Goal: Task Accomplishment & Management: Complete application form

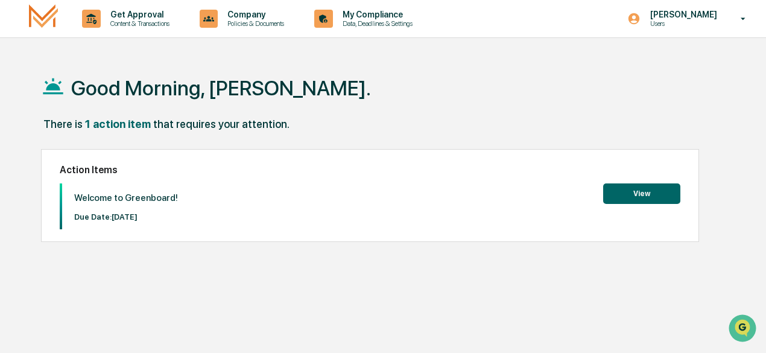
click at [655, 196] on button "View" at bounding box center [641, 193] width 77 height 21
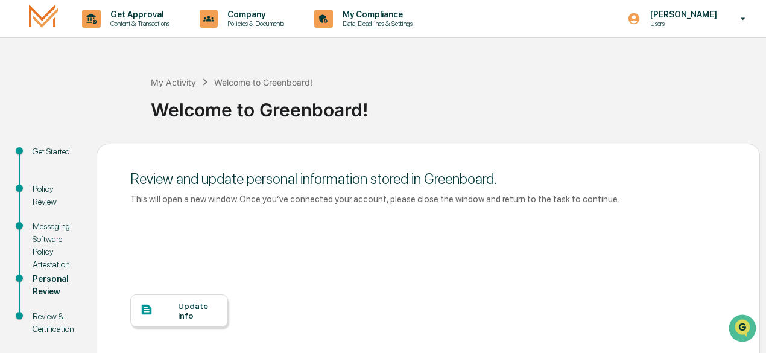
click at [198, 309] on div "Update Info" at bounding box center [198, 310] width 40 height 19
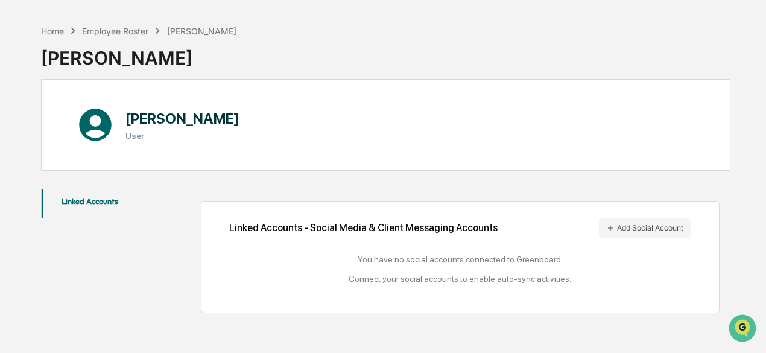
scroll to position [57, 0]
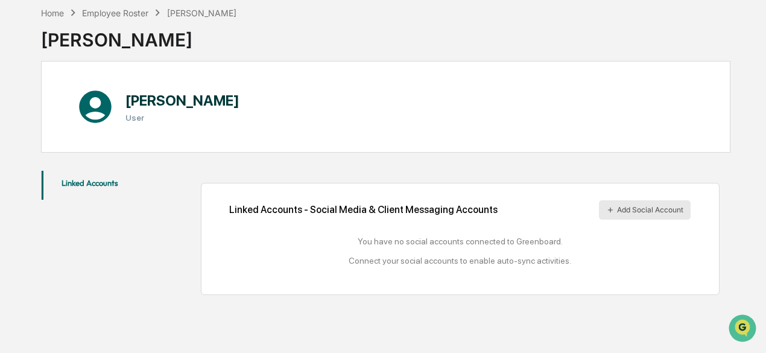
click at [610, 208] on icon at bounding box center [610, 209] width 5 height 5
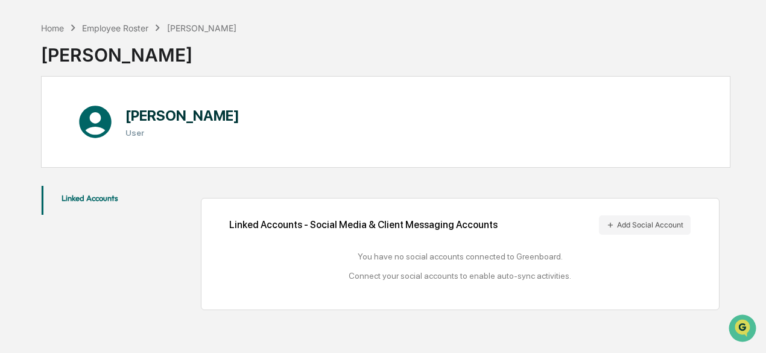
scroll to position [0, 0]
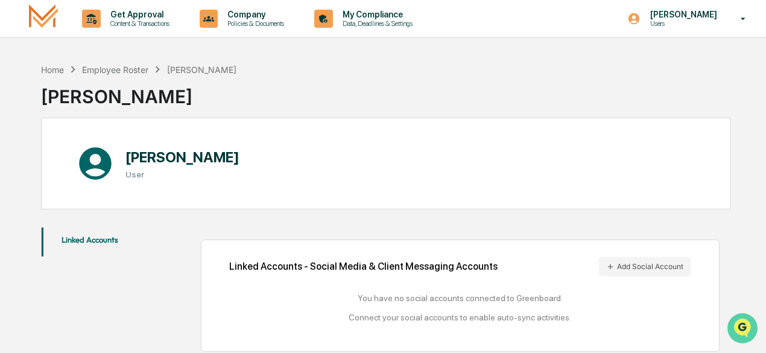
click at [742, 329] on icon "Open customer support" at bounding box center [742, 343] width 30 height 30
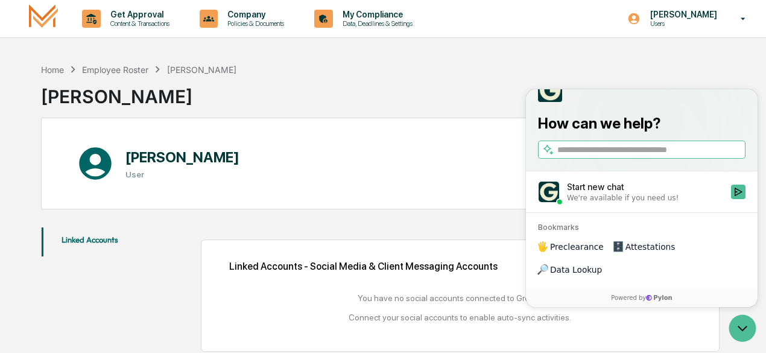
click at [622, 156] on input "search" at bounding box center [650, 149] width 186 height 13
type input "**********"
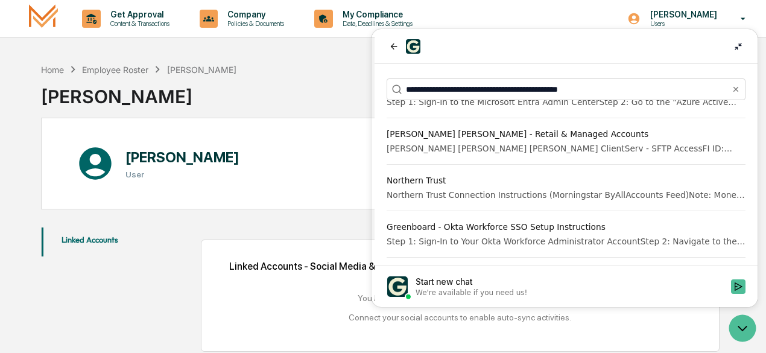
scroll to position [121, 0]
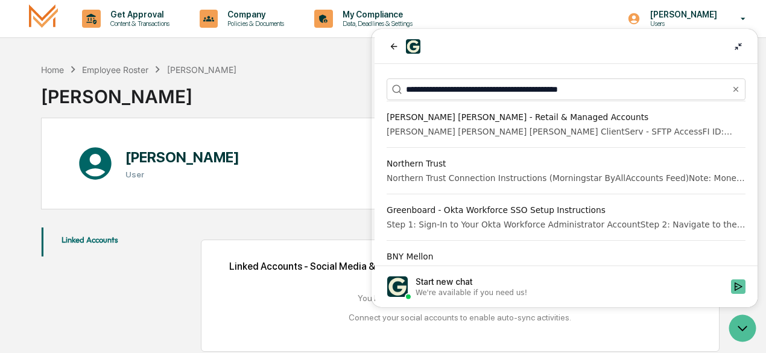
click at [739, 285] on icon "Start new chat" at bounding box center [738, 287] width 10 height 10
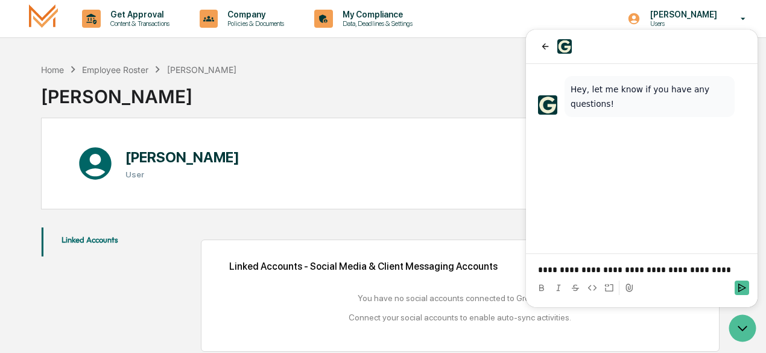
click at [736, 285] on button "Send" at bounding box center [742, 287] width 14 height 14
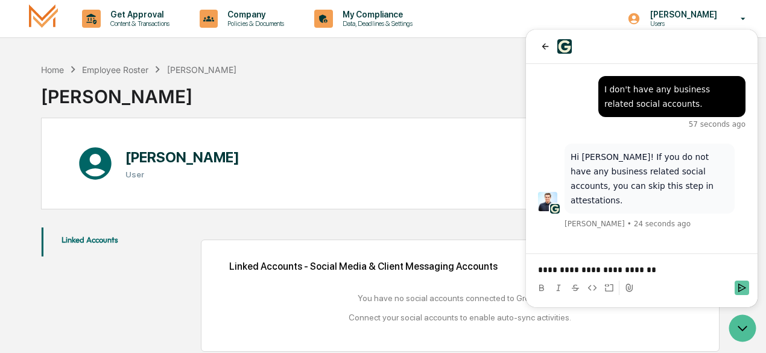
click at [745, 289] on icon "Send" at bounding box center [742, 288] width 10 height 10
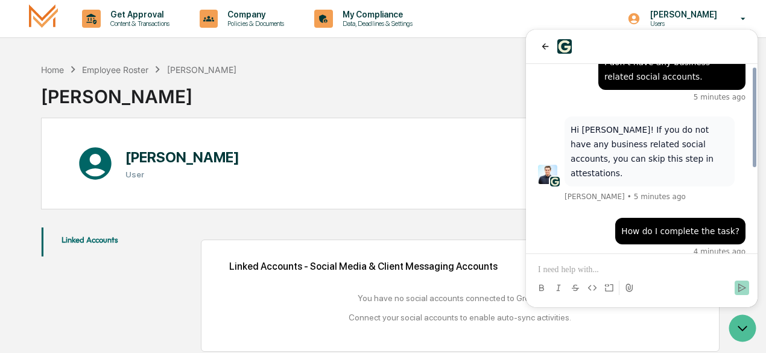
scroll to position [157, 0]
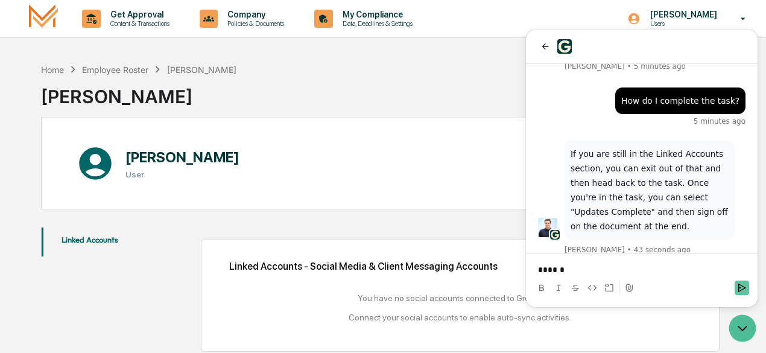
click at [744, 289] on icon "Send" at bounding box center [742, 288] width 10 height 10
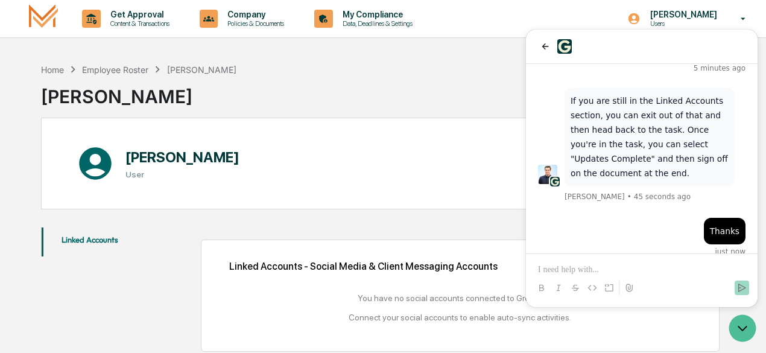
click at [405, 177] on div "Greg Culver User" at bounding box center [385, 164] width 689 height 92
click at [543, 46] on icon "back" at bounding box center [545, 46] width 7 height 6
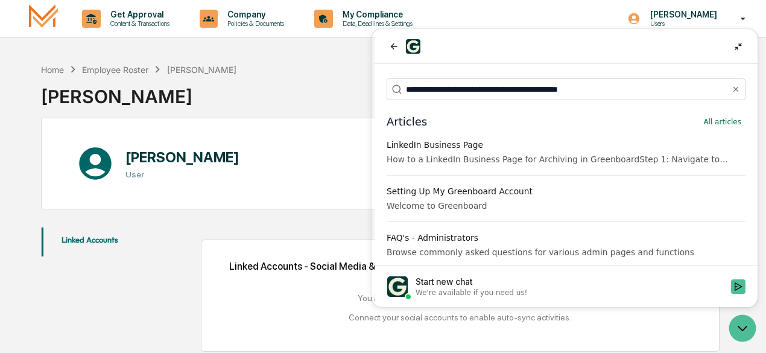
click at [294, 149] on div "Greg Culver User" at bounding box center [385, 164] width 689 height 92
click at [739, 48] on icon at bounding box center [738, 46] width 7 height 7
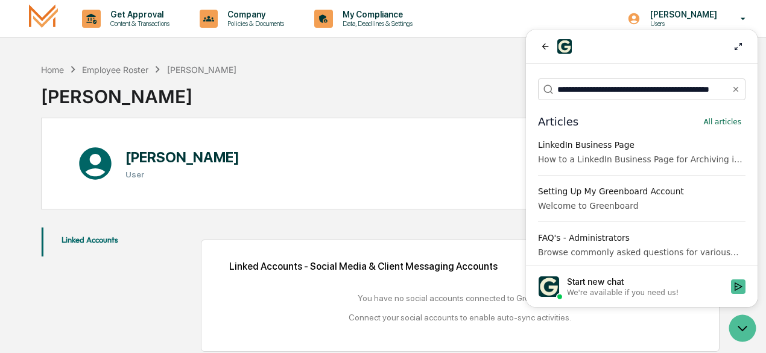
scroll to position [0, 0]
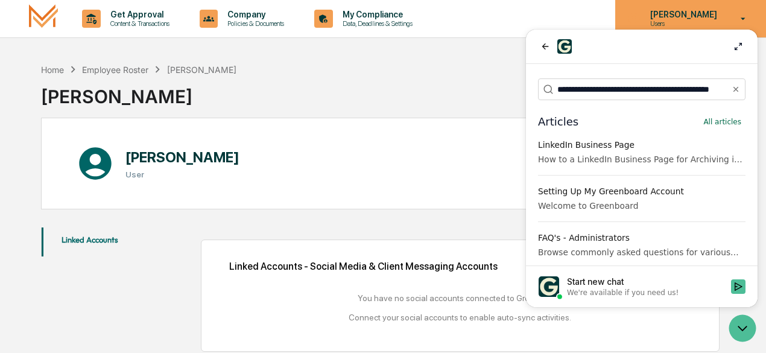
click at [717, 16] on p "[PERSON_NAME]" at bounding box center [681, 15] width 83 height 10
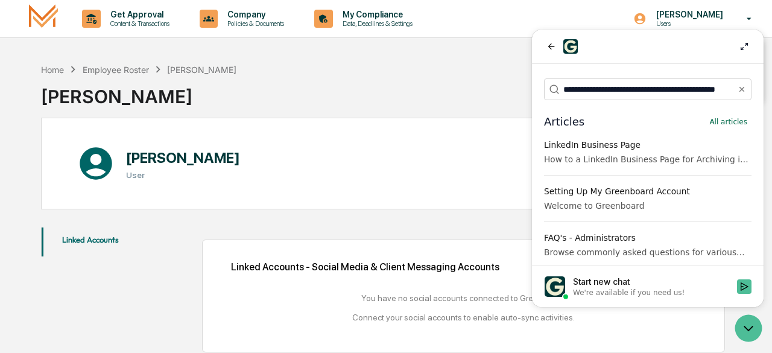
click at [747, 19] on div at bounding box center [386, 176] width 772 height 353
drag, startPoint x: 634, startPoint y: 149, endPoint x: 411, endPoint y: 153, distance: 223.2
click at [526, 153] on html "**********" at bounding box center [642, 168] width 232 height 277
drag, startPoint x: 621, startPoint y: 55, endPoint x: 567, endPoint y: 59, distance: 53.8
click at [567, 59] on div at bounding box center [642, 47] width 232 height 34
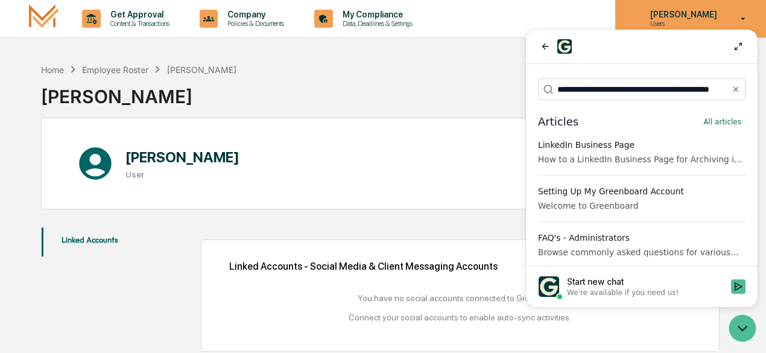
click at [688, 19] on p "[PERSON_NAME]" at bounding box center [681, 15] width 83 height 10
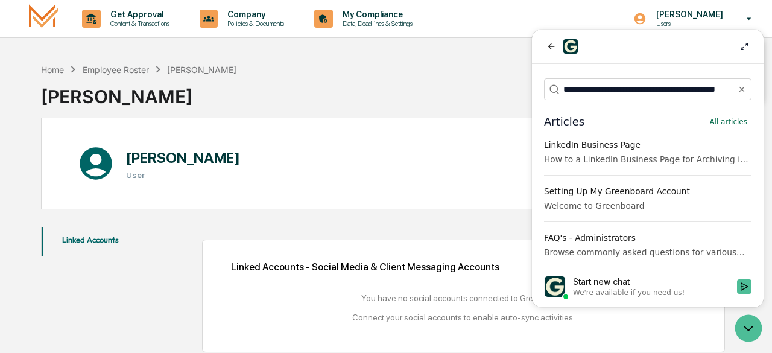
click at [750, 19] on div at bounding box center [386, 176] width 772 height 353
drag, startPoint x: 113, startPoint y: 24, endPoint x: 269, endPoint y: 131, distance: 188.7
click at [269, 131] on div "Greg Culver User" at bounding box center [385, 164] width 689 height 92
click at [738, 48] on icon at bounding box center [738, 47] width 10 height 10
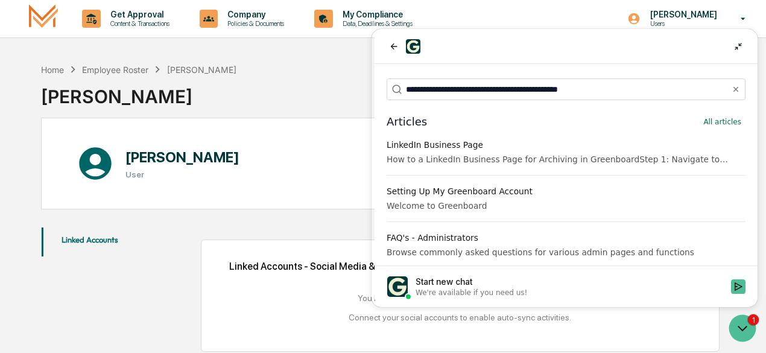
click at [741, 48] on icon at bounding box center [738, 46] width 7 height 7
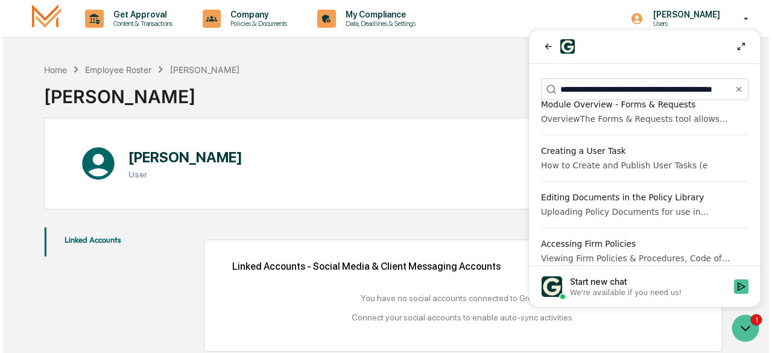
scroll to position [4126, 0]
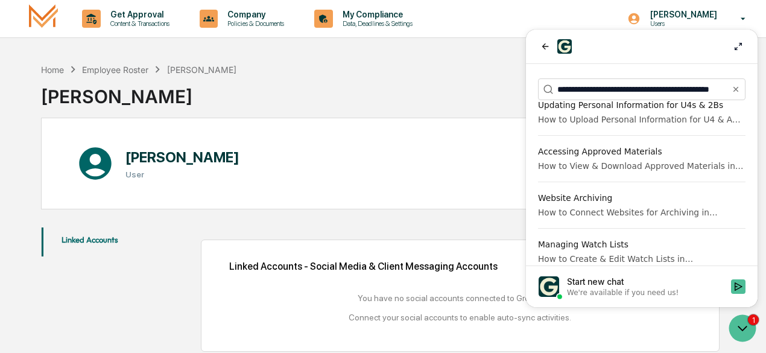
drag, startPoint x: 753, startPoint y: 80, endPoint x: 1286, endPoint y: 364, distance: 604.1
click at [741, 327] on icon "Open customer support" at bounding box center [742, 328] width 30 height 30
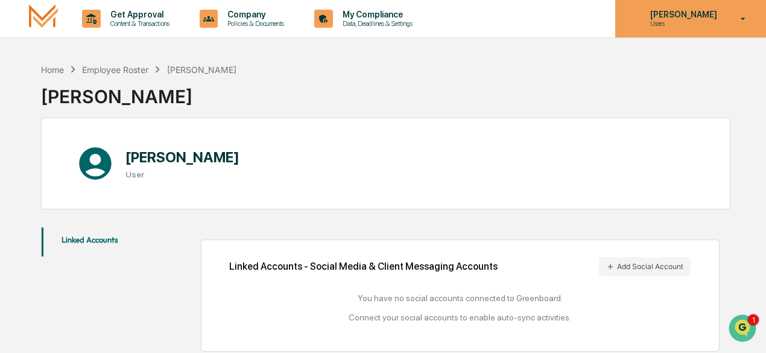
click at [738, 15] on icon at bounding box center [743, 18] width 21 height 11
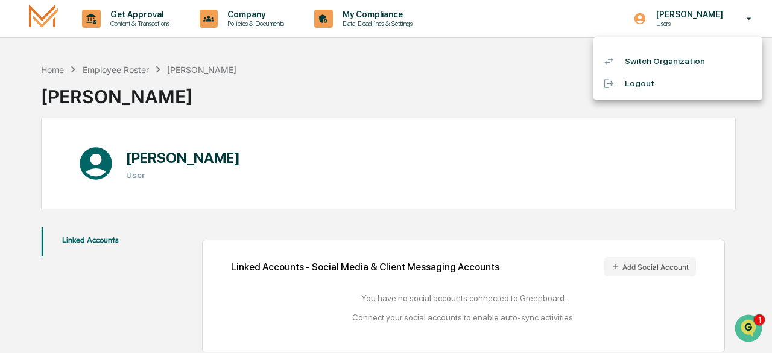
click at [637, 87] on li "Logout" at bounding box center [677, 83] width 169 height 22
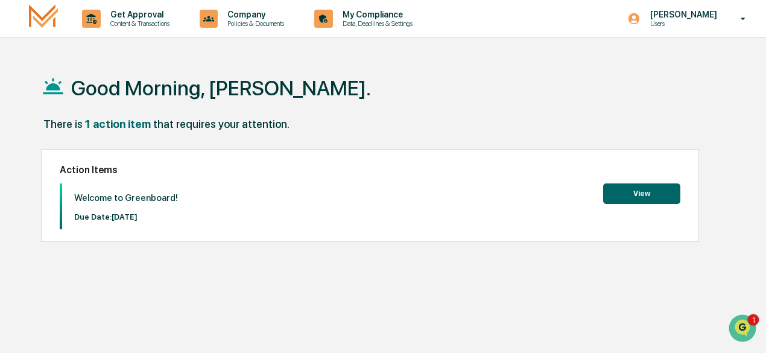
click at [633, 194] on button "View" at bounding box center [641, 193] width 77 height 21
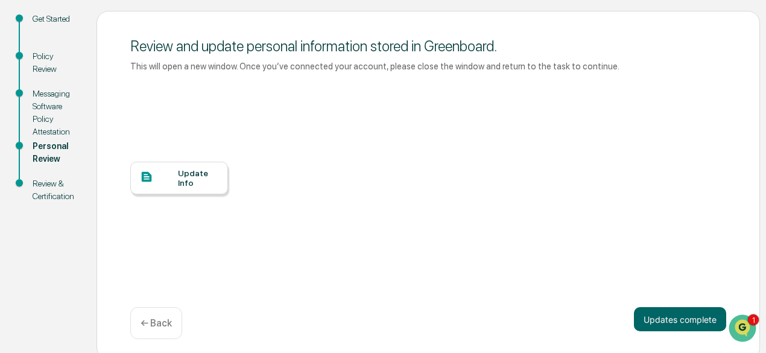
scroll to position [139, 0]
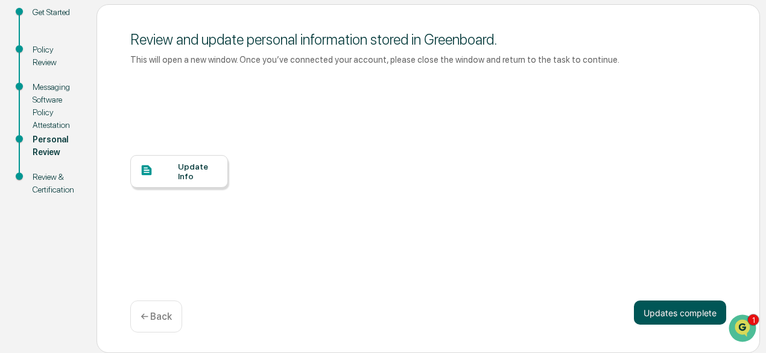
click at [666, 310] on button "Updates complete" at bounding box center [680, 312] width 92 height 24
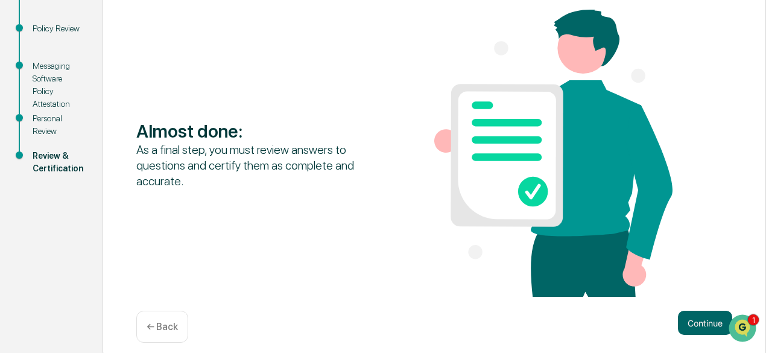
scroll to position [171, 0]
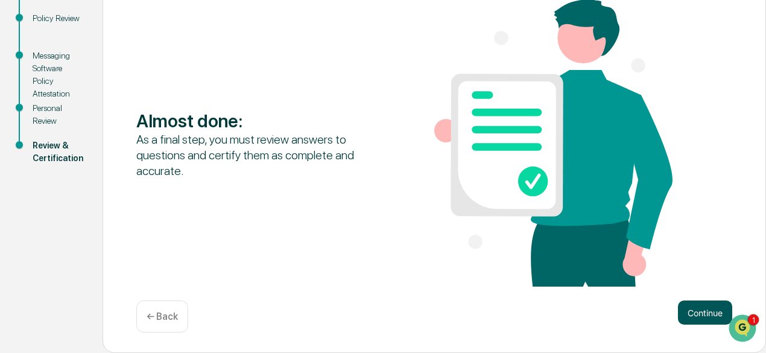
click at [706, 309] on button "Continue" at bounding box center [705, 312] width 54 height 24
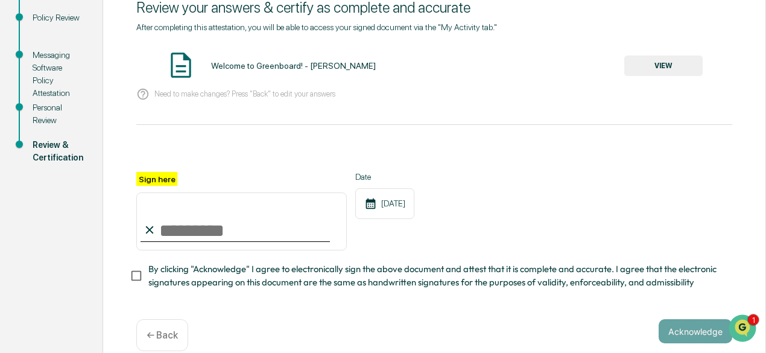
click at [244, 231] on input "Sign here" at bounding box center [241, 221] width 210 height 58
type input "**********"
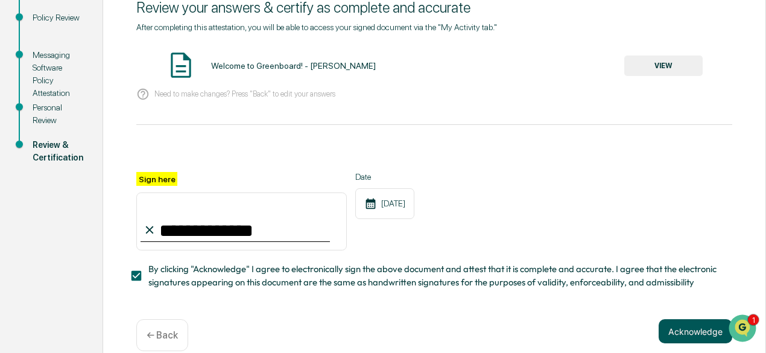
click at [715, 333] on button "Acknowledge" at bounding box center [696, 331] width 74 height 24
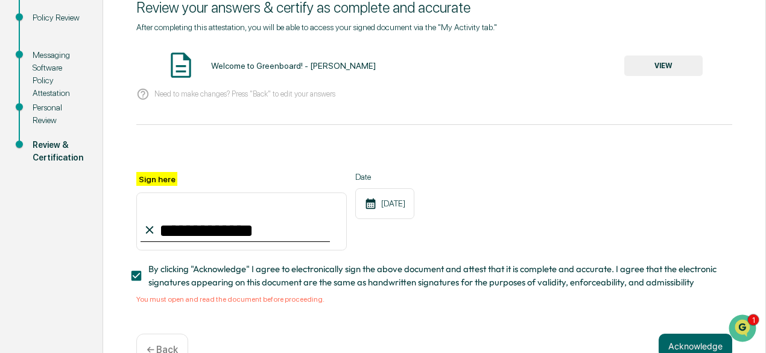
scroll to position [209, 0]
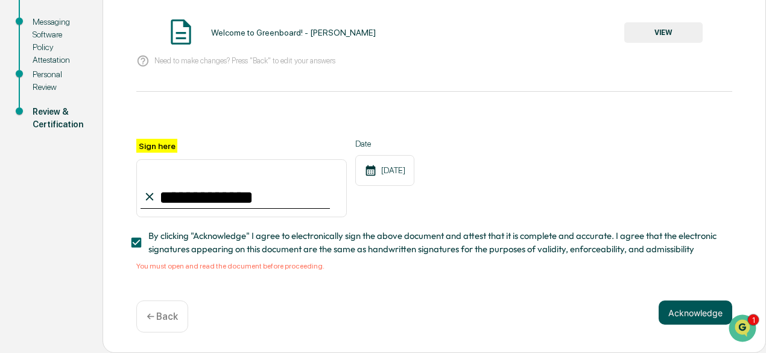
click at [684, 314] on button "Acknowledge" at bounding box center [696, 312] width 74 height 24
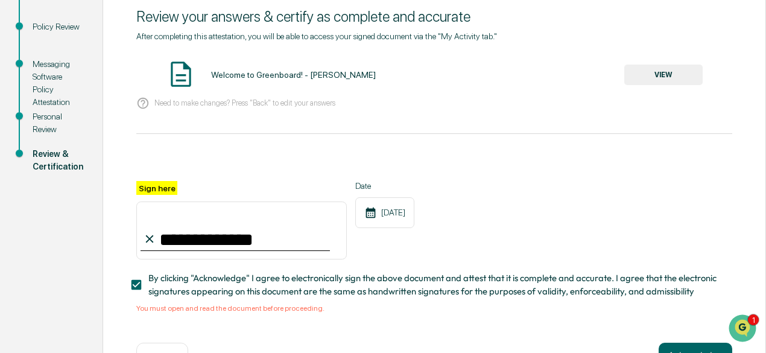
scroll to position [88, 0]
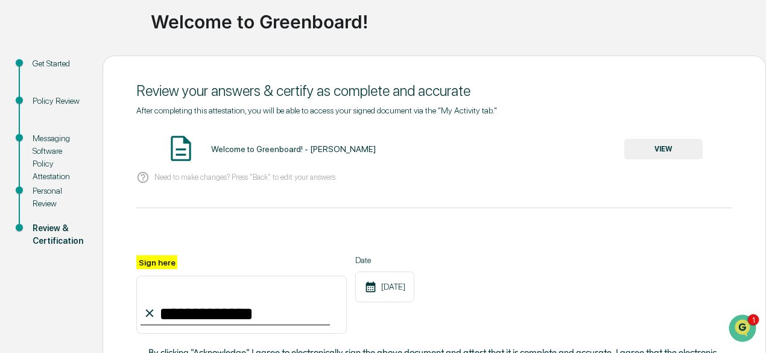
click at [182, 148] on img at bounding box center [181, 148] width 30 height 30
click at [657, 146] on button "VIEW" at bounding box center [663, 149] width 78 height 21
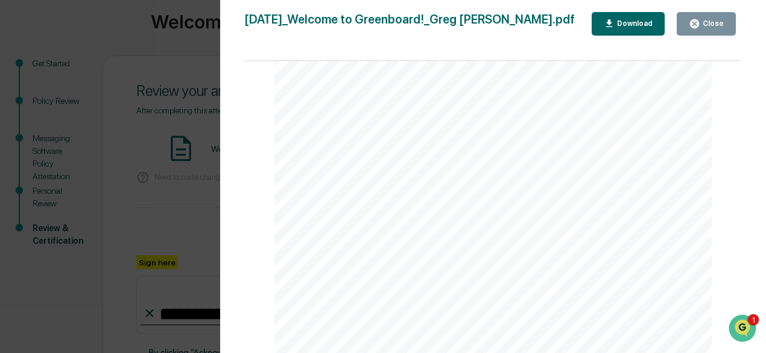
scroll to position [0, 0]
click at [709, 23] on div "Close" at bounding box center [712, 23] width 24 height 8
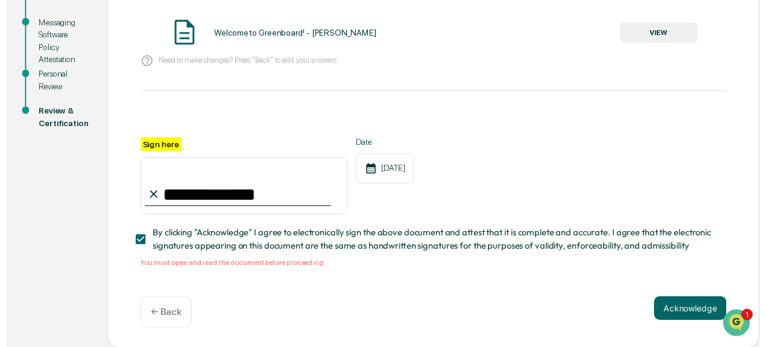
scroll to position [209, 0]
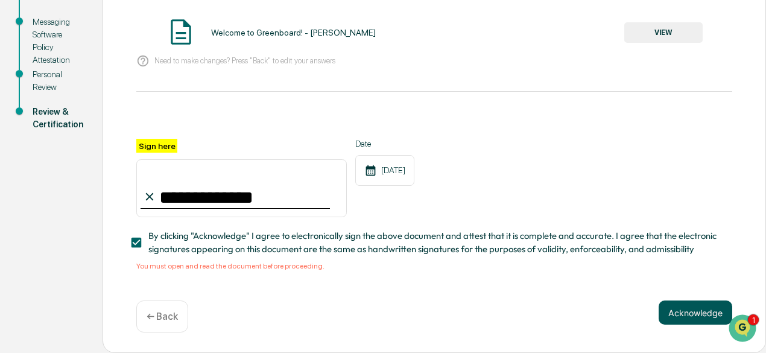
click at [697, 313] on button "Acknowledge" at bounding box center [696, 312] width 74 height 24
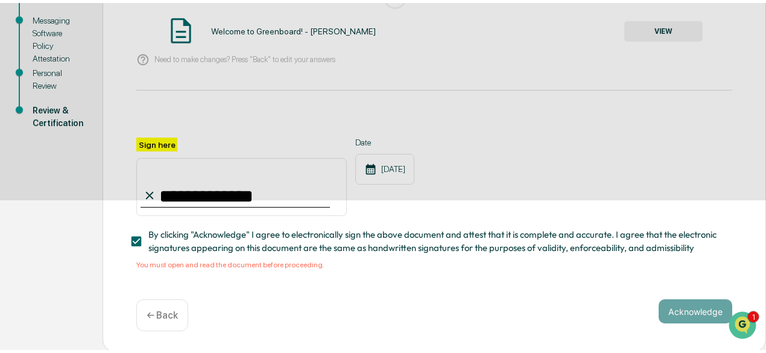
scroll to position [133, 0]
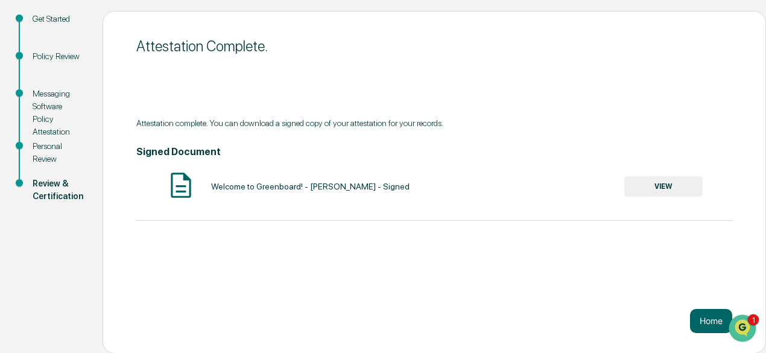
click at [662, 186] on button "VIEW" at bounding box center [663, 186] width 78 height 21
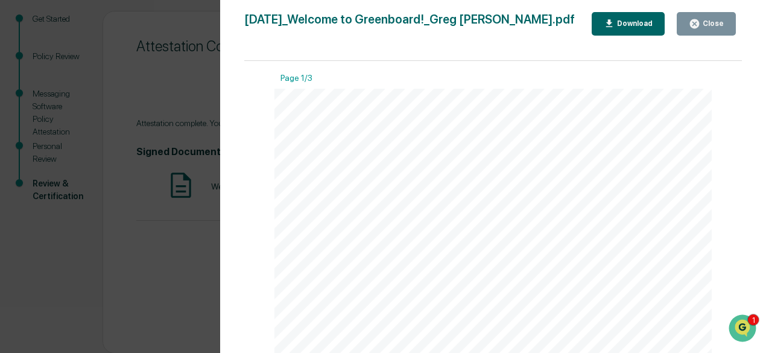
click at [636, 25] on div "Download" at bounding box center [634, 23] width 38 height 8
click at [690, 21] on button "Close" at bounding box center [706, 24] width 59 height 24
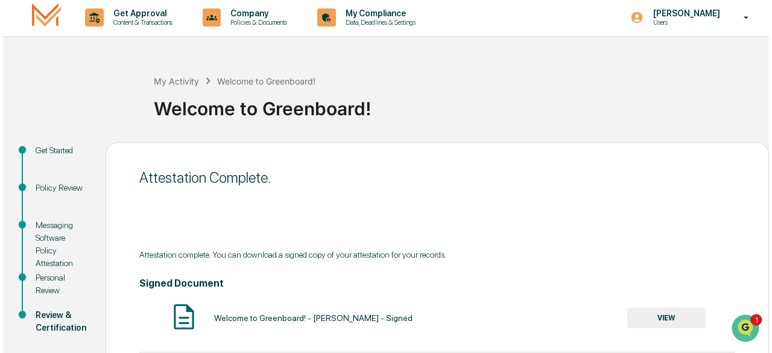
scroll to position [0, 0]
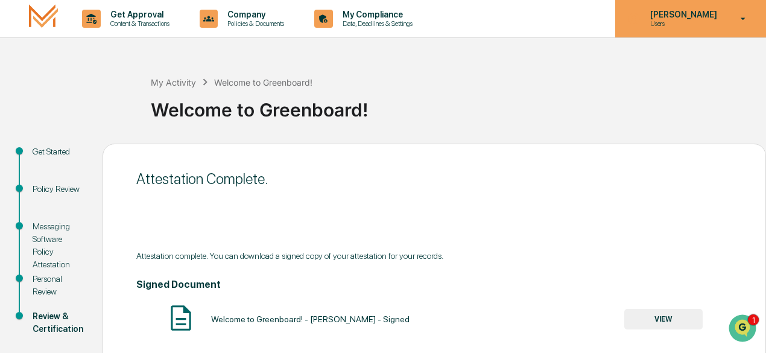
click at [686, 24] on p "Users" at bounding box center [681, 23] width 83 height 8
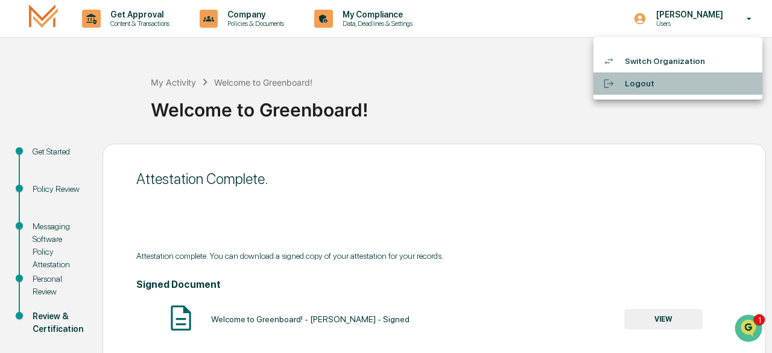
click at [643, 83] on li "Logout" at bounding box center [677, 83] width 169 height 22
